Goal: Complete application form

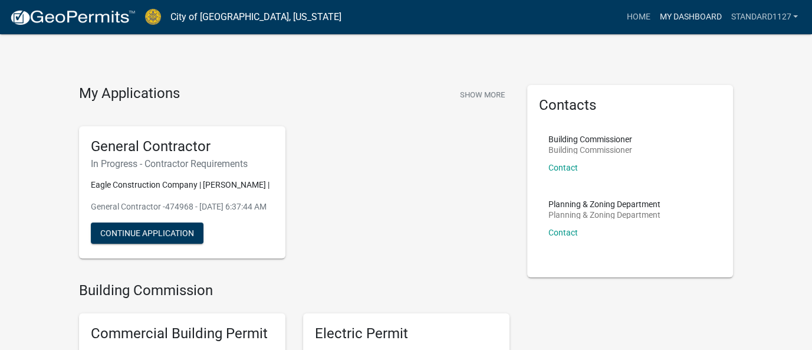
click at [689, 17] on link "My Dashboard" at bounding box center [689, 17] width 71 height 22
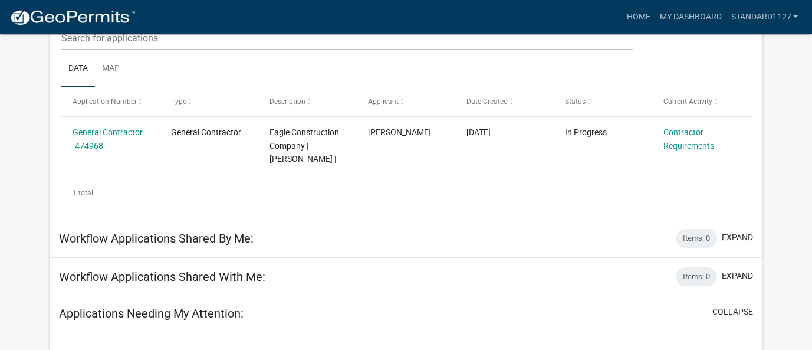
scroll to position [177, 0]
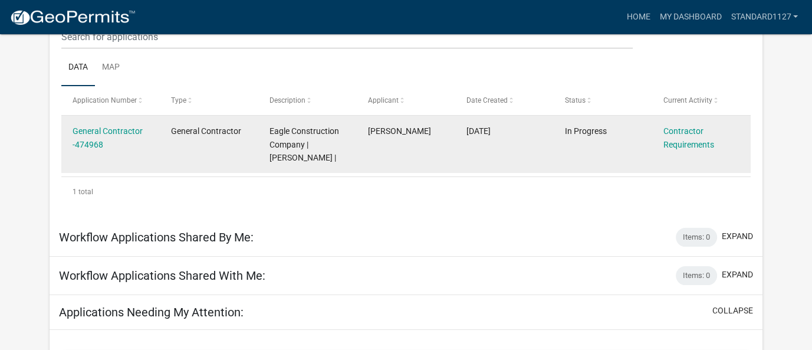
click at [281, 130] on span "Eagle Construction Company | [PERSON_NAME] |" at bounding box center [304, 144] width 70 height 37
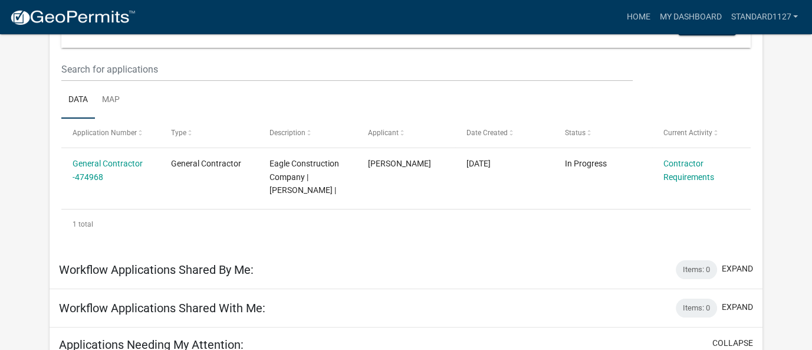
scroll to position [118, 0]
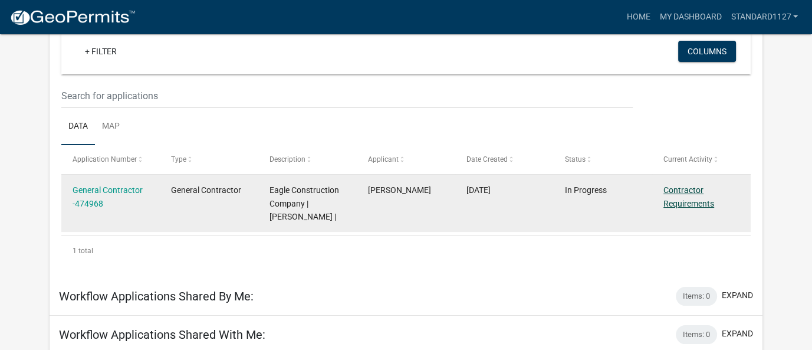
click at [689, 190] on link "Contractor Requirements" at bounding box center [688, 196] width 51 height 23
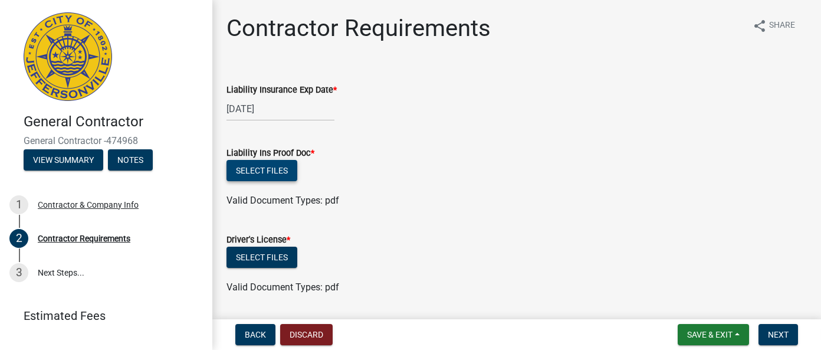
click at [279, 172] on button "Select files" at bounding box center [261, 170] width 71 height 21
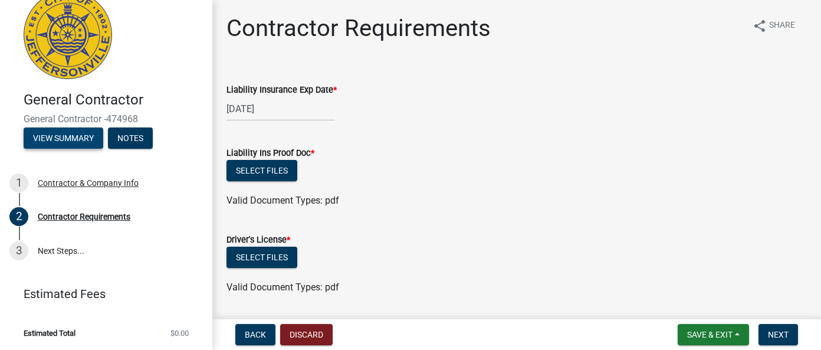
click at [74, 137] on button "View Summary" at bounding box center [64, 137] width 80 height 21
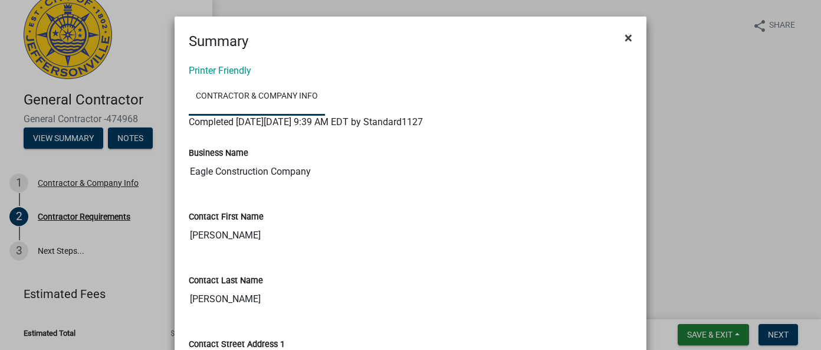
click at [624, 35] on span "×" at bounding box center [628, 37] width 8 height 17
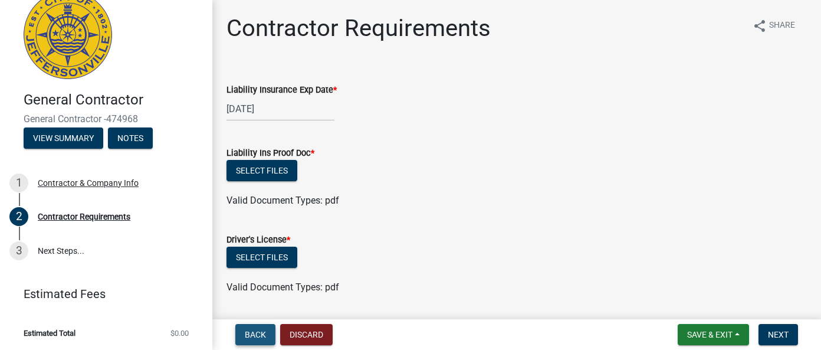
click at [248, 333] on span "Back" at bounding box center [255, 334] width 21 height 9
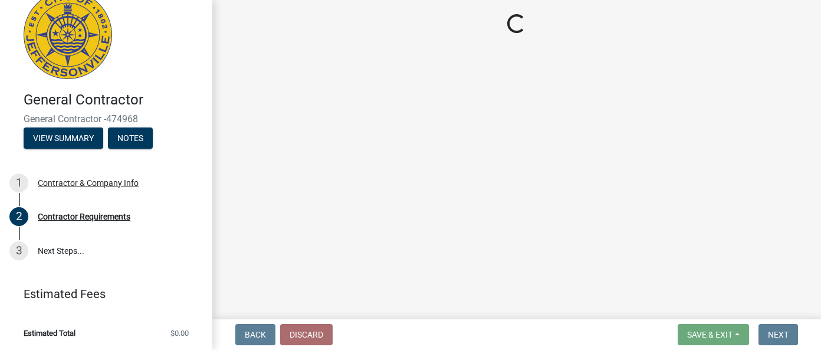
select select "CA"
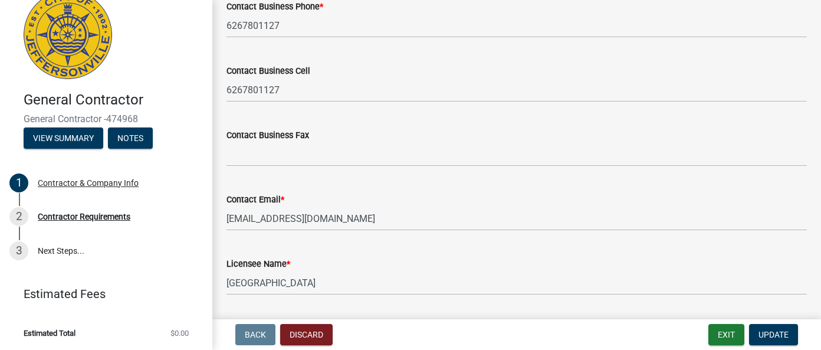
scroll to position [648, 0]
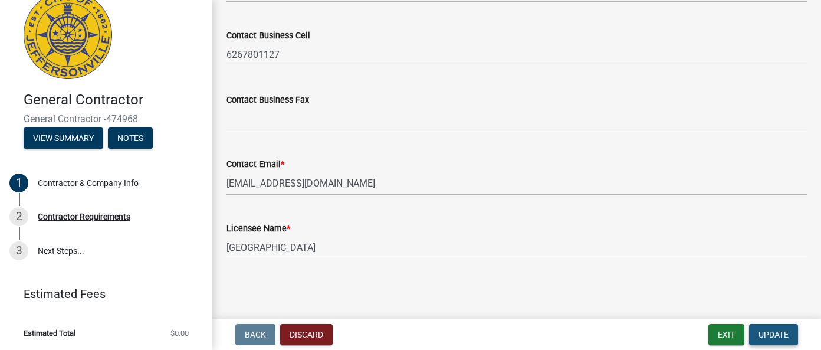
click at [775, 336] on span "Update" at bounding box center [773, 334] width 30 height 9
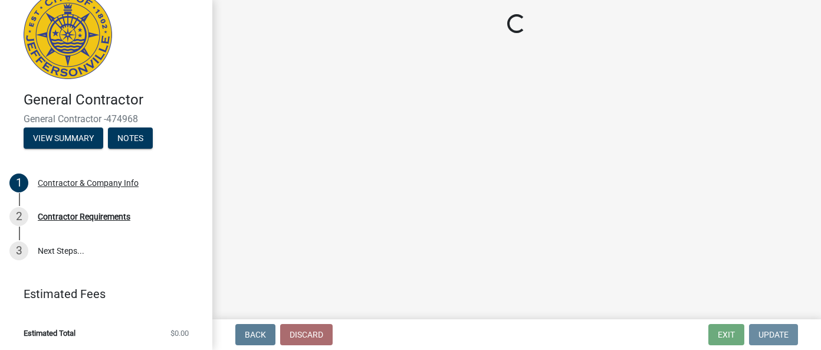
scroll to position [0, 0]
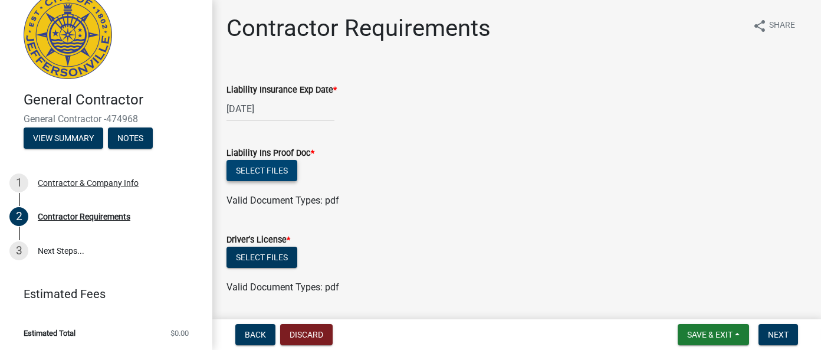
click at [274, 172] on button "Select files" at bounding box center [261, 170] width 71 height 21
click at [235, 160] on button "Select files" at bounding box center [261, 170] width 71 height 21
click at [265, 163] on button "Select files" at bounding box center [261, 170] width 71 height 21
click at [263, 172] on button "Select files" at bounding box center [261, 170] width 71 height 21
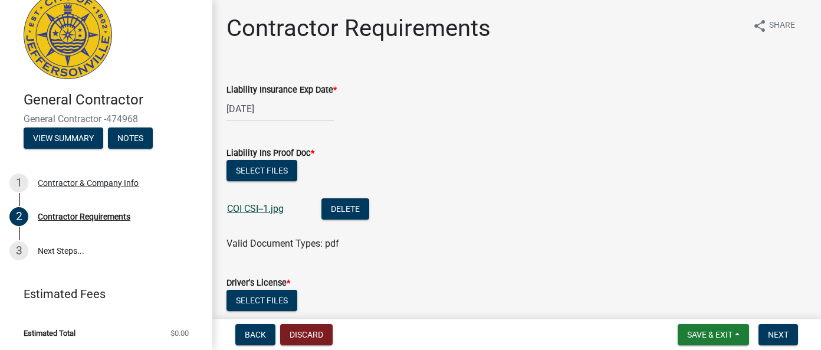
click at [244, 208] on link "COI CSI--1.jpg" at bounding box center [255, 208] width 57 height 11
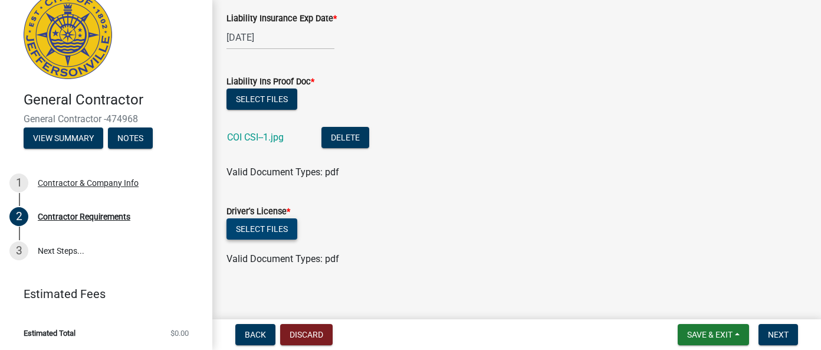
scroll to position [79, 0]
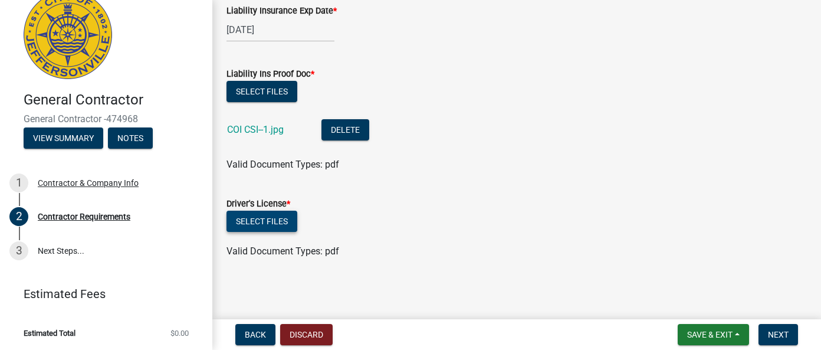
click at [278, 219] on button "Select files" at bounding box center [261, 220] width 71 height 21
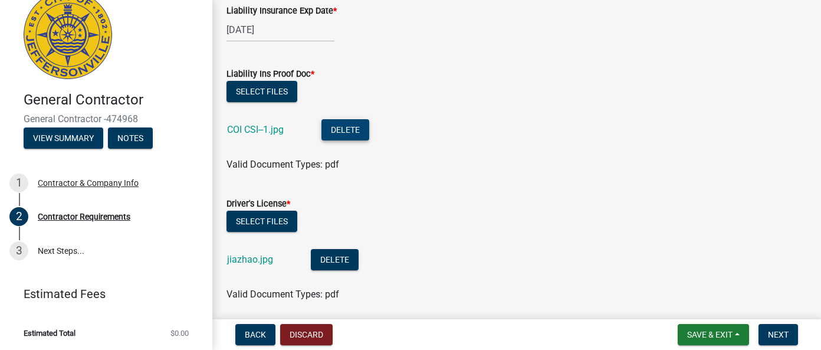
click at [345, 137] on button "Delete" at bounding box center [345, 129] width 48 height 21
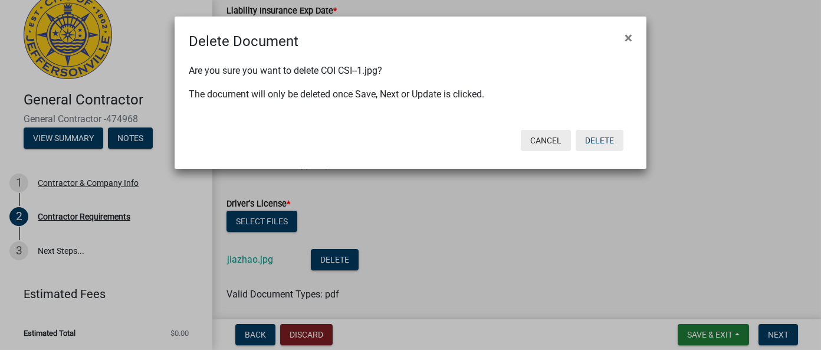
drag, startPoint x: 597, startPoint y: 144, endPoint x: 568, endPoint y: 139, distance: 29.4
click at [596, 144] on button "Delete" at bounding box center [599, 140] width 48 height 21
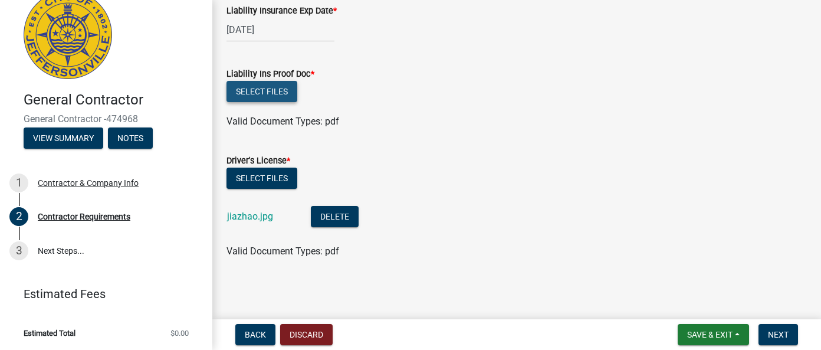
click at [279, 90] on button "Select files" at bounding box center [261, 91] width 71 height 21
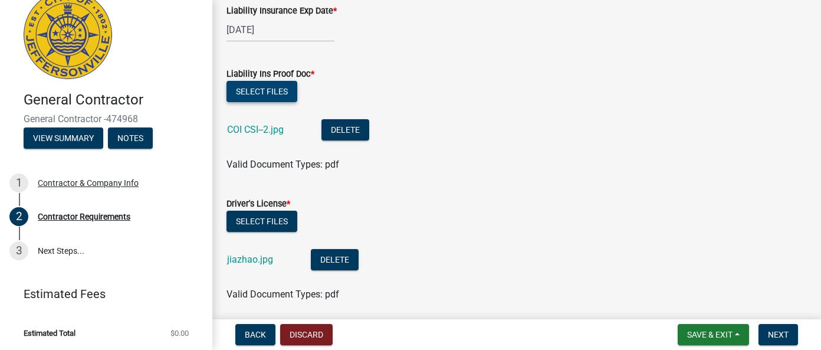
scroll to position [122, 0]
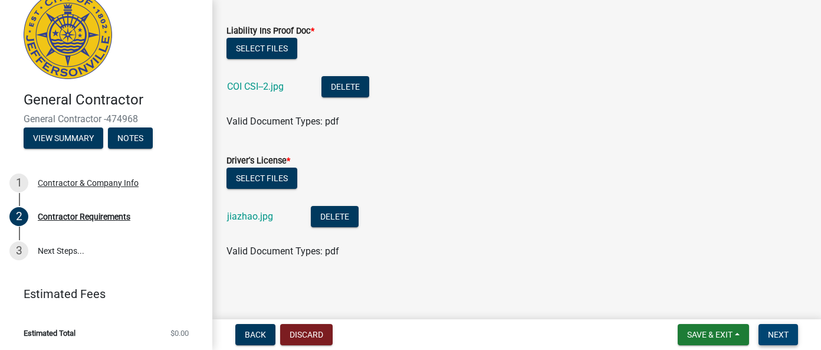
click at [793, 338] on button "Next" at bounding box center [778, 334] width 40 height 21
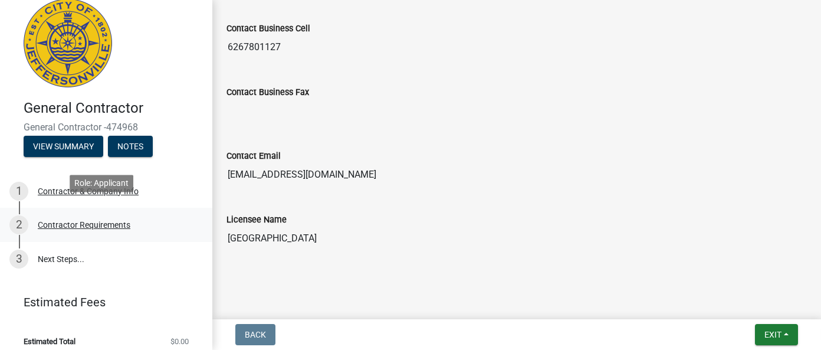
scroll to position [22, 0]
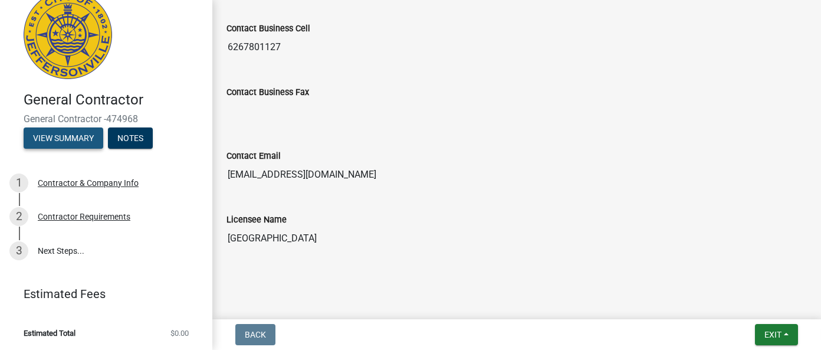
click at [79, 133] on button "View Summary" at bounding box center [64, 137] width 80 height 21
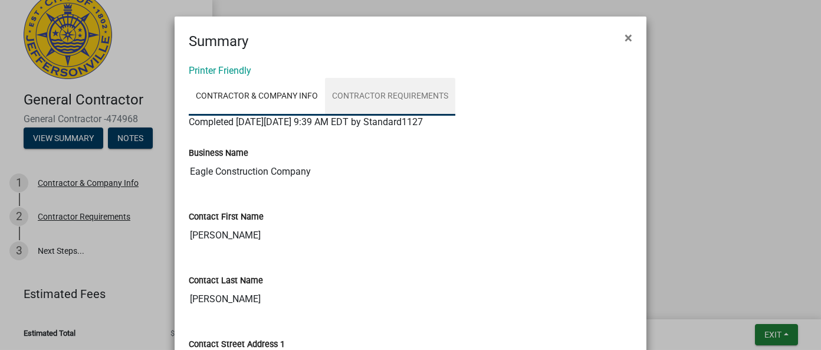
click at [381, 96] on link "Contractor Requirements" at bounding box center [390, 97] width 130 height 38
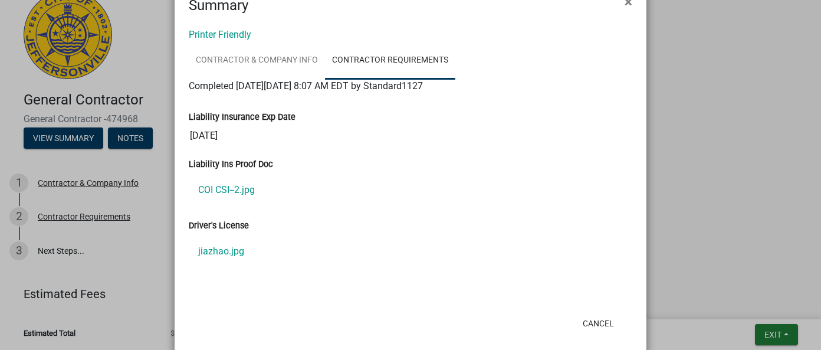
scroll to position [53, 0]
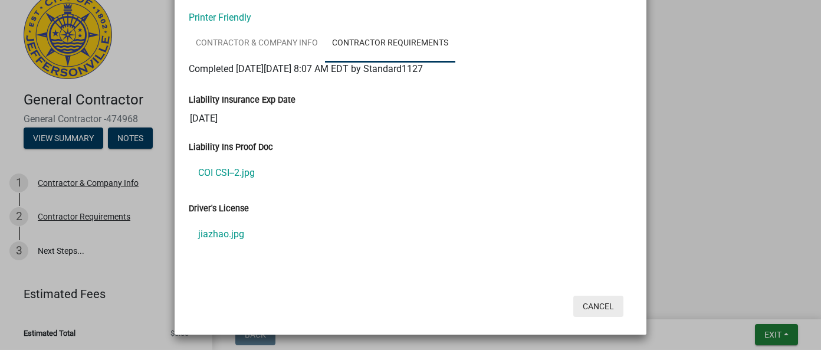
click at [596, 304] on button "Cancel" at bounding box center [598, 305] width 50 height 21
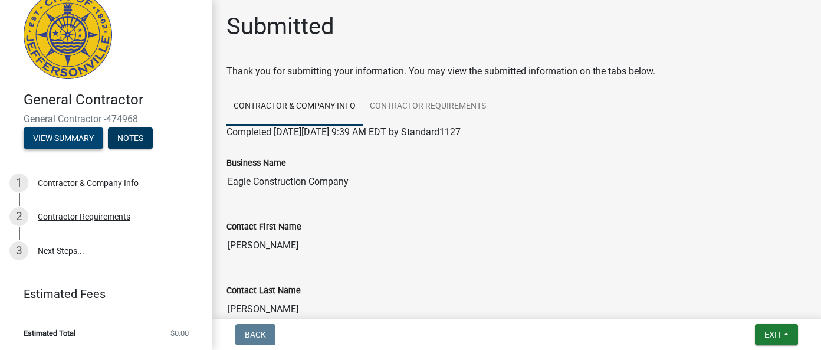
scroll to position [0, 0]
